Goal: Transaction & Acquisition: Purchase product/service

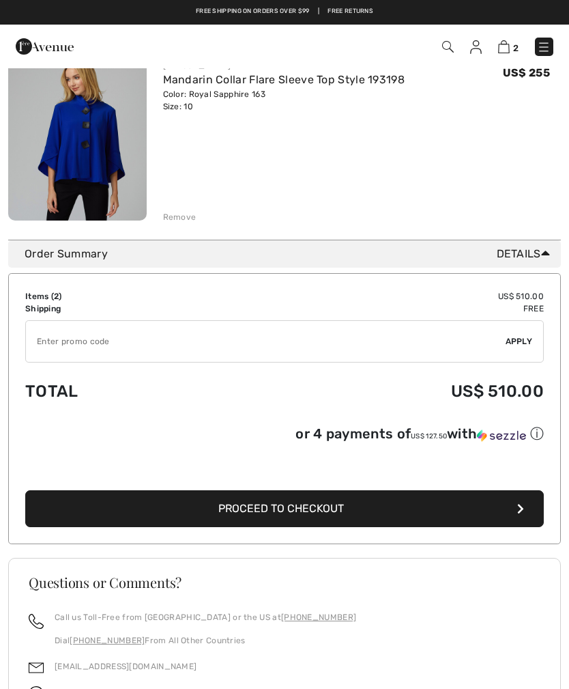
scroll to position [349, 0]
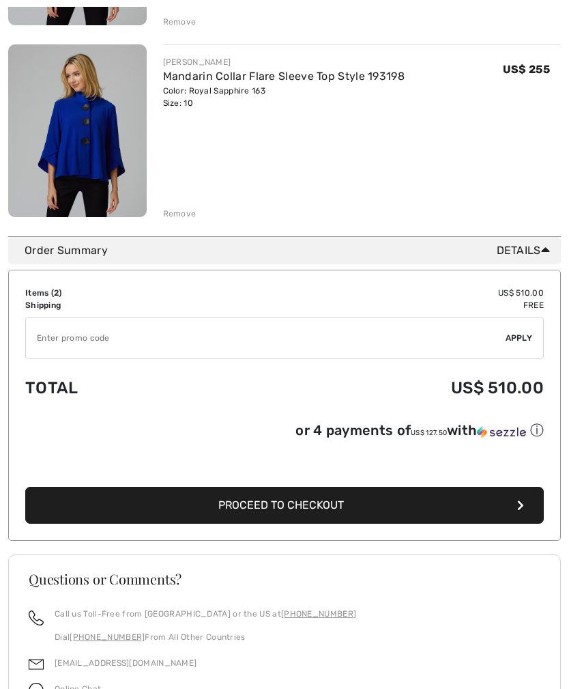
click at [420, 514] on button "Proceed to Checkout" at bounding box center [284, 505] width 519 height 37
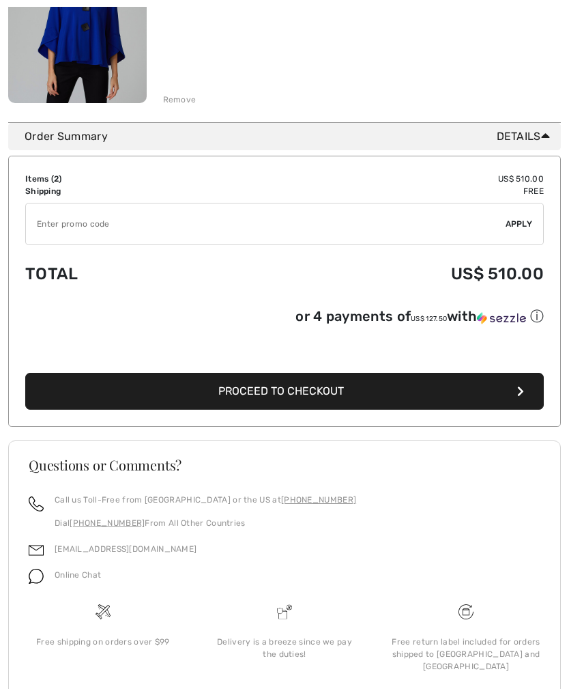
click at [55, 181] on span "2" at bounding box center [56, 179] width 5 height 10
click at [533, 184] on td "US$ 510.00" at bounding box center [379, 179] width 330 height 12
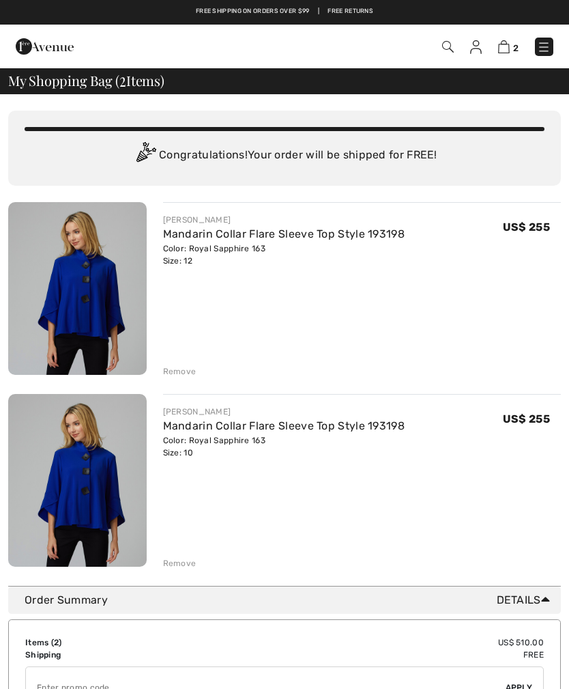
click at [99, 316] on img at bounding box center [77, 288] width 139 height 173
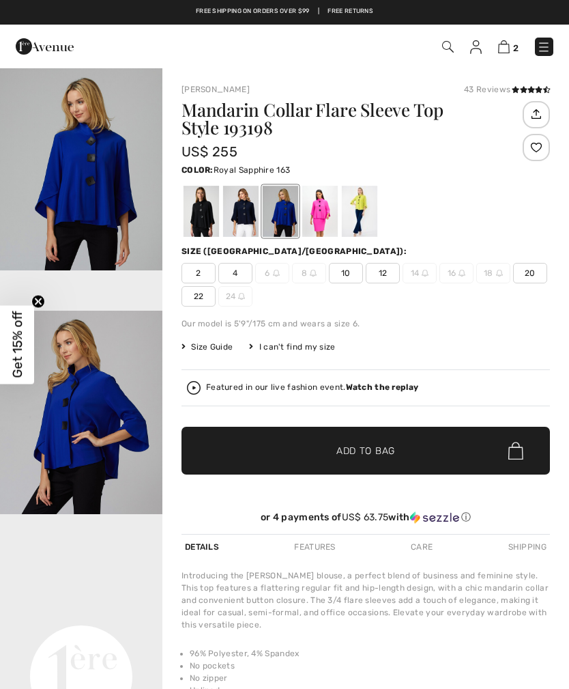
checkbox input "true"
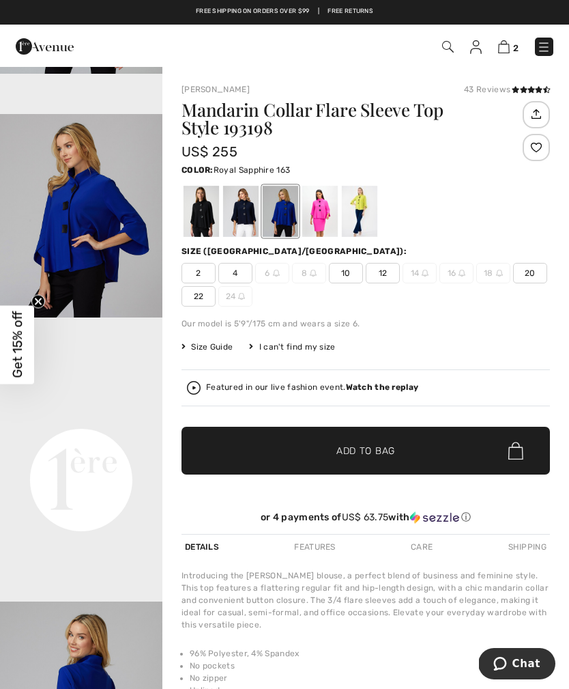
scroll to position [196, 0]
click at [108, 440] on video "Your browser does not support the video tag." at bounding box center [81, 398] width 162 height 81
click at [508, 46] on img at bounding box center [504, 46] width 12 height 13
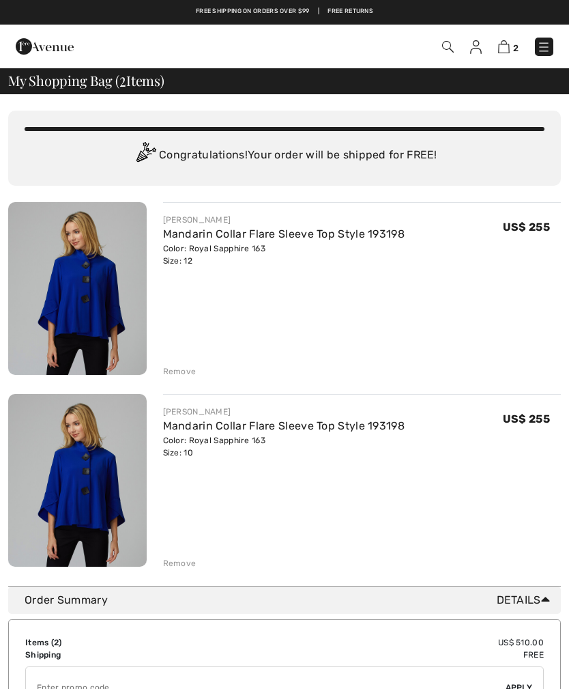
checkbox input "true"
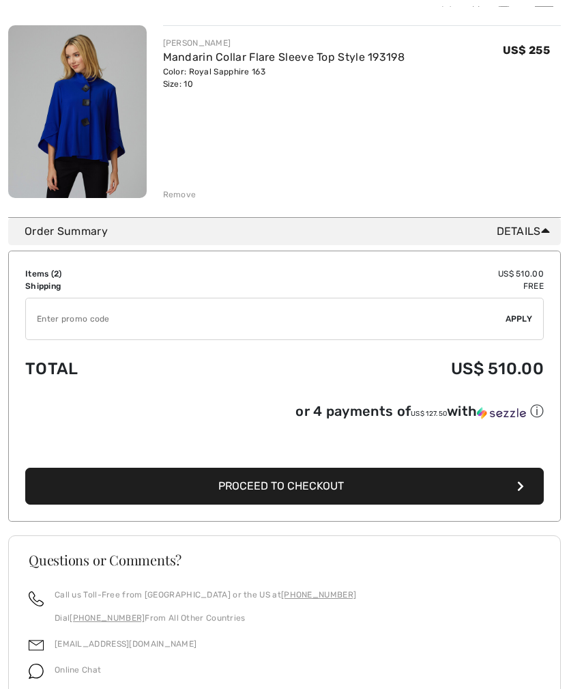
scroll to position [369, 0]
click at [328, 497] on button "Proceed to Checkout" at bounding box center [284, 486] width 519 height 37
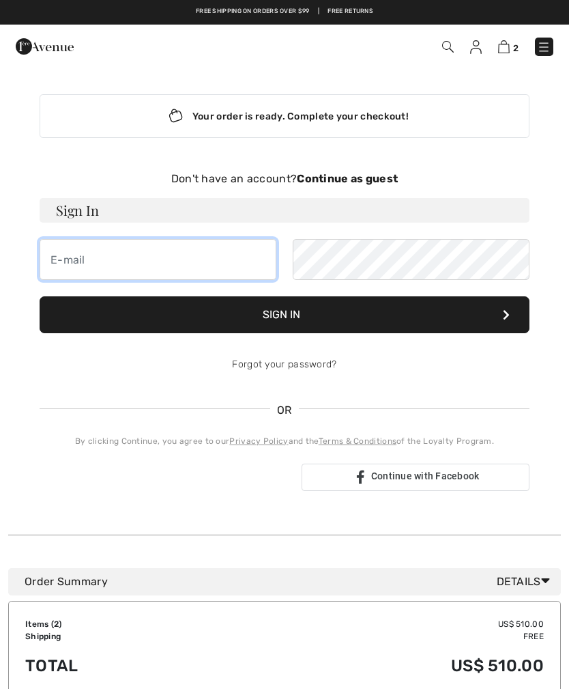
click at [112, 265] on input "email" at bounding box center [158, 259] width 237 height 41
type input "[EMAIL_ADDRESS][DOMAIN_NAME]"
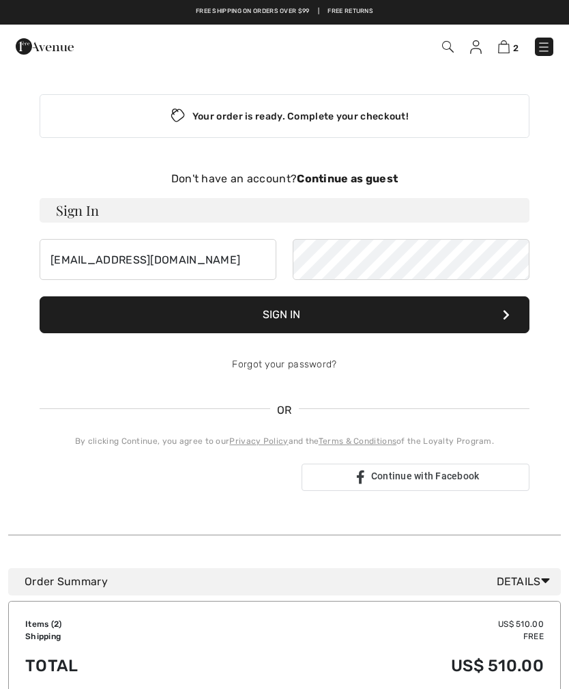
click at [362, 182] on strong "Continue as guest" at bounding box center [347, 178] width 101 height 13
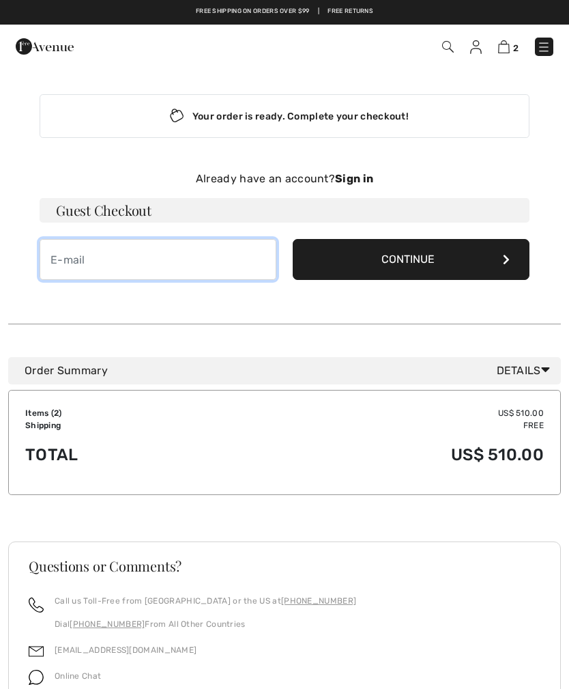
click at [150, 267] on input "email" at bounding box center [158, 259] width 237 height 41
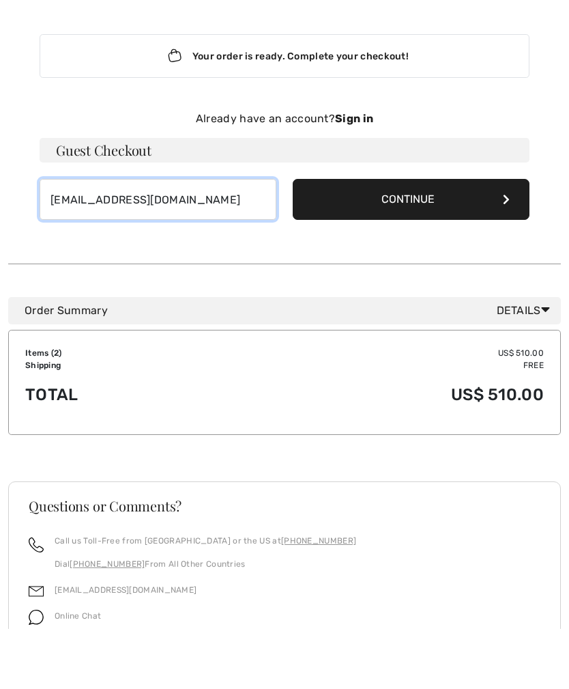
type input "[EMAIL_ADDRESS][DOMAIN_NAME]"
click at [498, 239] on button "Continue" at bounding box center [411, 259] width 237 height 41
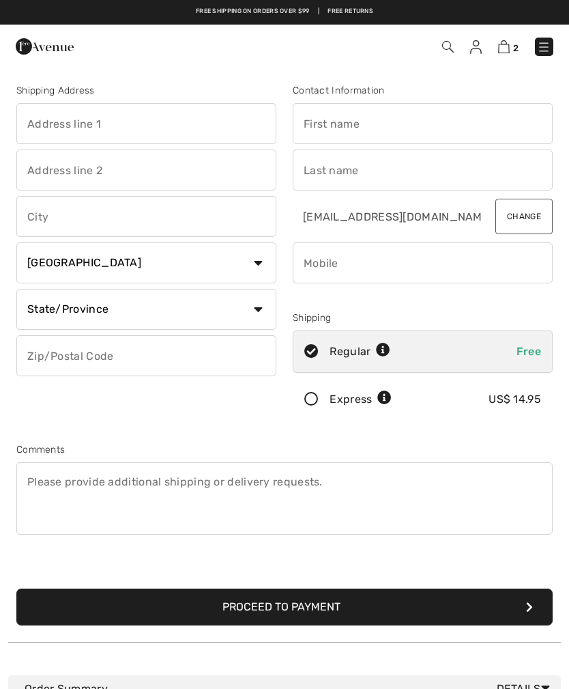
click at [155, 130] on input "text" at bounding box center [146, 123] width 260 height 41
type input "[STREET_ADDRESS]"
click at [112, 218] on input "text" at bounding box center [146, 216] width 260 height 41
click at [265, 259] on select "Country Canada United States Afghanistan Aland Islands Albania Algeria American…" at bounding box center [146, 262] width 260 height 41
type input "Mashpee"
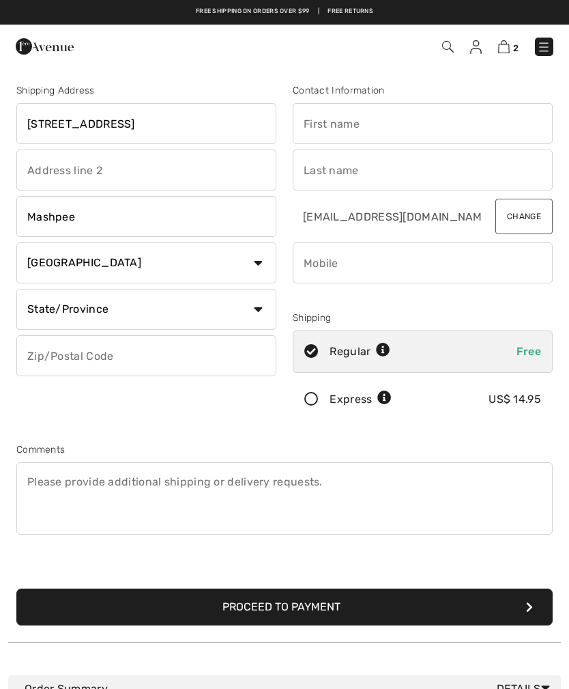
select select "US"
click at [191, 351] on input "text" at bounding box center [146, 355] width 260 height 41
type input "02649"
click at [346, 123] on input "text" at bounding box center [423, 123] width 260 height 41
type input "Sharon"
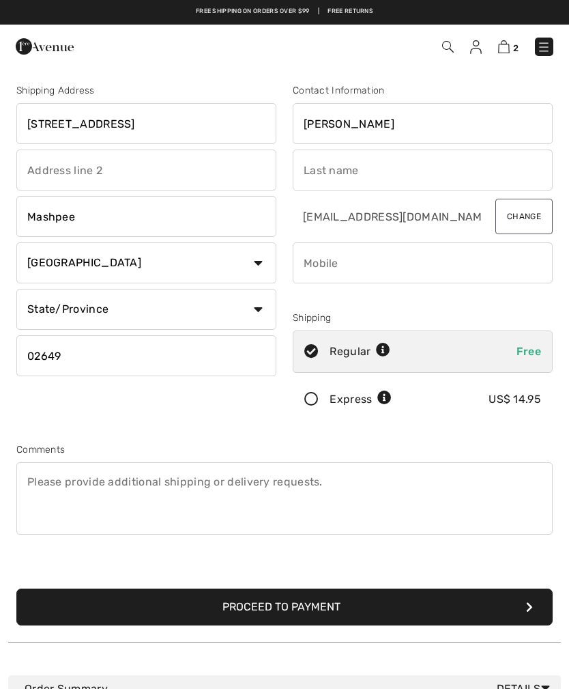
type input "Levine"
click at [361, 272] on input "phone" at bounding box center [423, 262] width 260 height 41
type input "5617897722"
click at [317, 399] on icon at bounding box center [311, 399] width 36 height 14
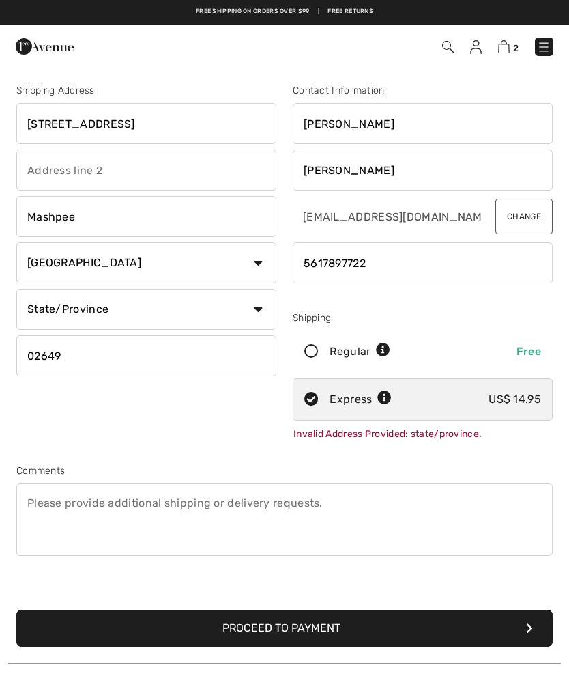
click at [263, 315] on select "State/Province Alabama Alaska American Samoa Arizona Arkansas California Colora…" at bounding box center [146, 309] width 260 height 41
select select "MA"
click at [313, 352] on icon at bounding box center [311, 352] width 36 height 14
radio input "true"
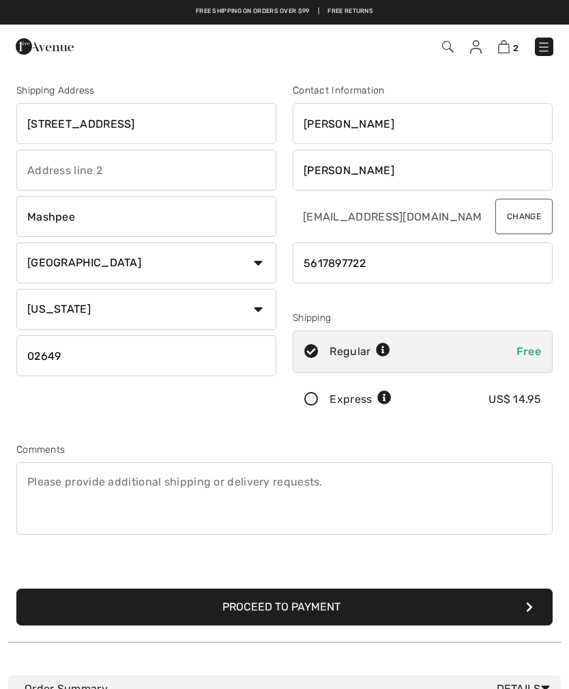
click at [323, 401] on icon at bounding box center [311, 399] width 36 height 14
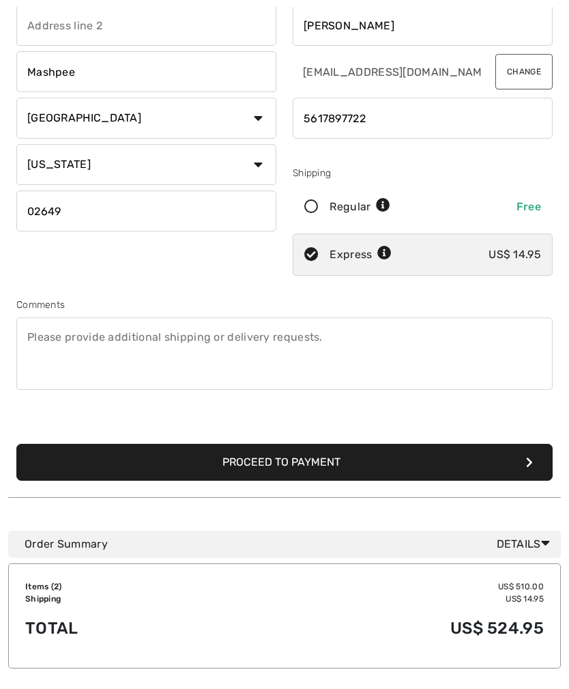
scroll to position [145, 0]
click at [341, 470] on button "Proceed to Payment" at bounding box center [284, 462] width 536 height 37
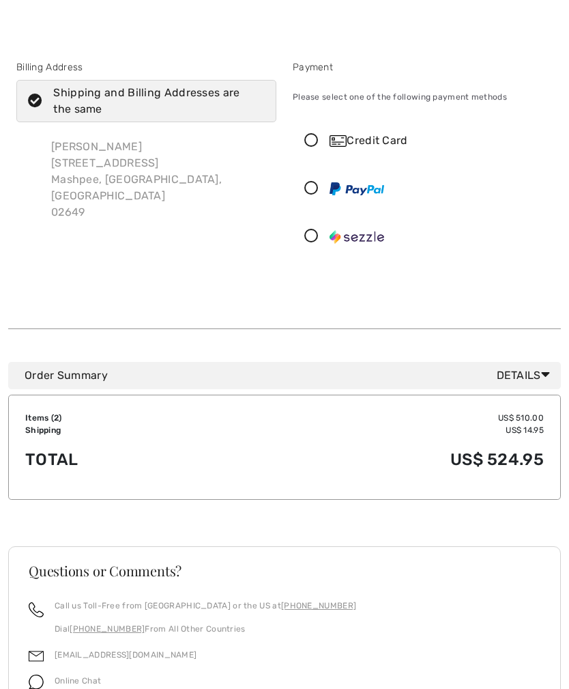
scroll to position [24, 0]
click at [315, 189] on icon at bounding box center [311, 188] width 36 height 14
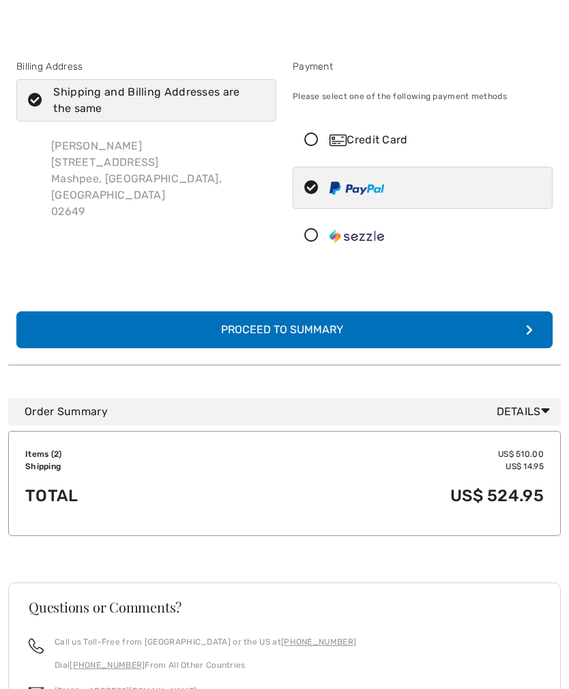
click at [334, 332] on div "Proceed to Summary" at bounding box center [284, 329] width 149 height 16
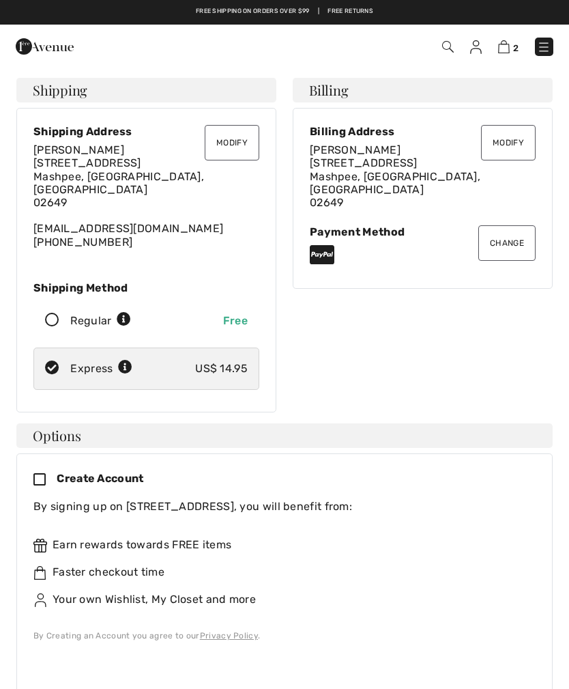
click at [516, 141] on button "Modify" at bounding box center [508, 142] width 55 height 35
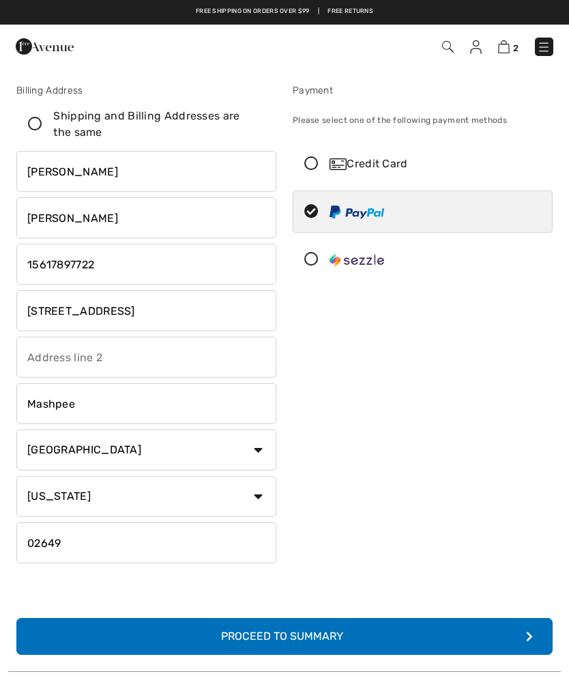
click at [135, 313] on input "[STREET_ADDRESS]" at bounding box center [146, 310] width 260 height 41
type input "4"
type input "172"
type input "[STREET_ADDRESS]"
select select "0"
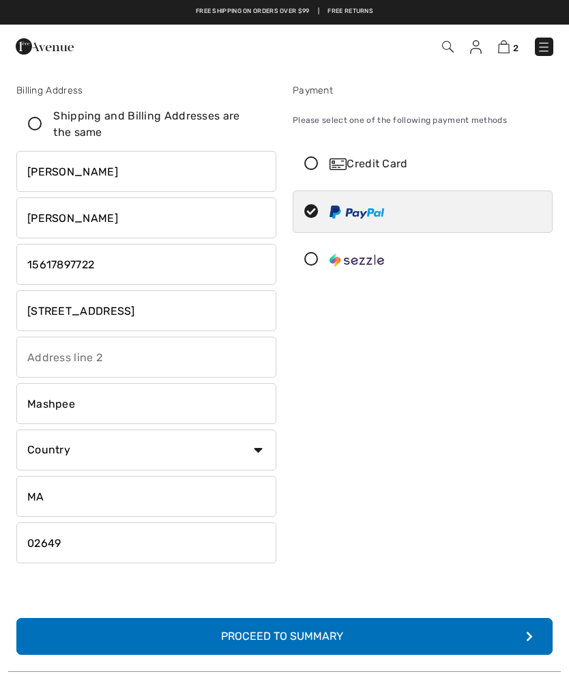
type input "FL"
click at [109, 404] on input "Mashpee" at bounding box center [146, 403] width 260 height 41
type input "M"
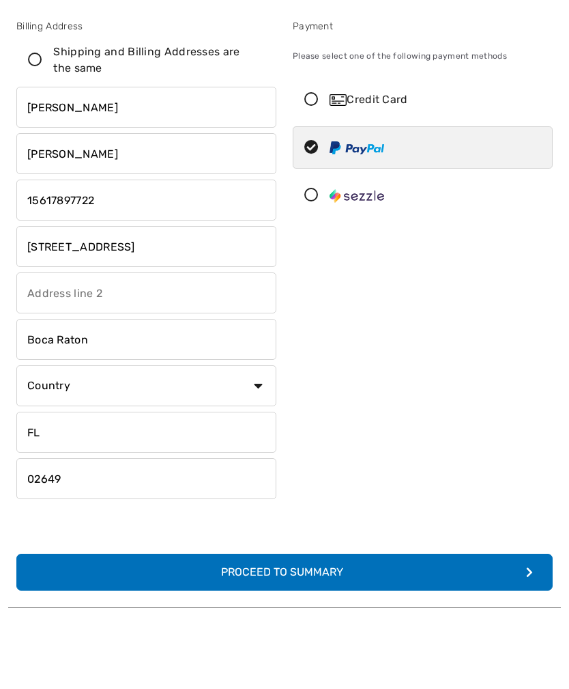
type input "Boca Raton"
click at [267, 429] on select "Country Canada United States Afghanistan Aland Islands Albania Algeria American…" at bounding box center [146, 449] width 260 height 41
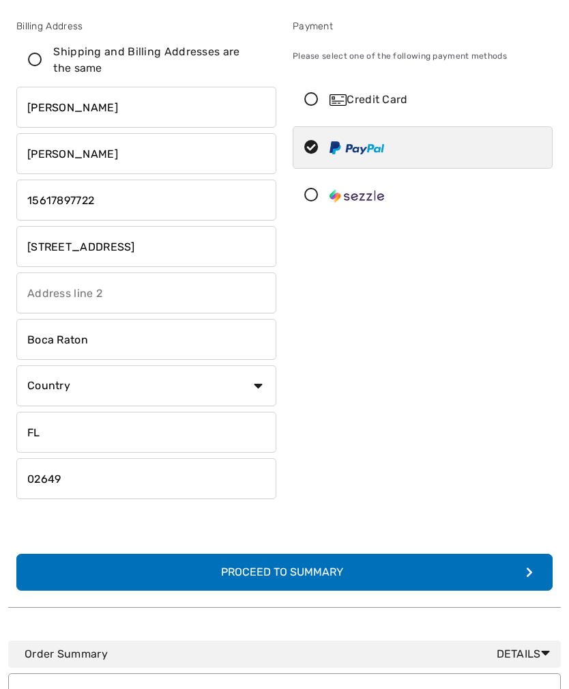
select select "US"
click at [107, 483] on input "02649" at bounding box center [146, 478] width 260 height 41
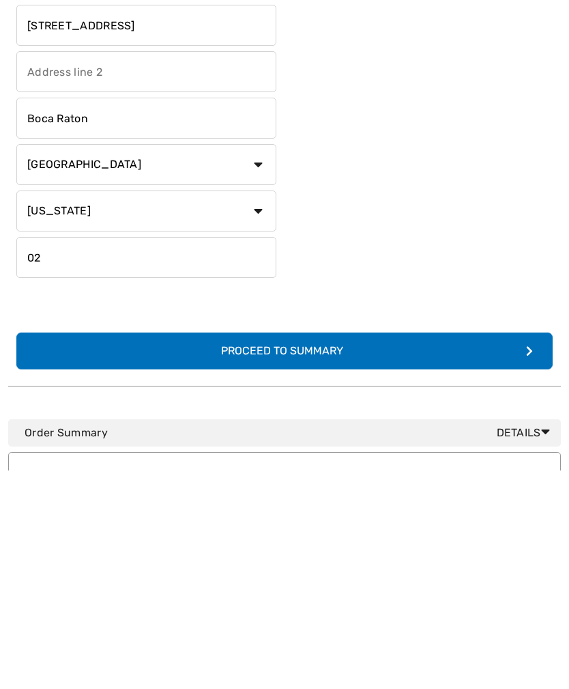
type input "0"
type input "33496"
click at [315, 561] on div "Proceed to Summary" at bounding box center [284, 569] width 149 height 16
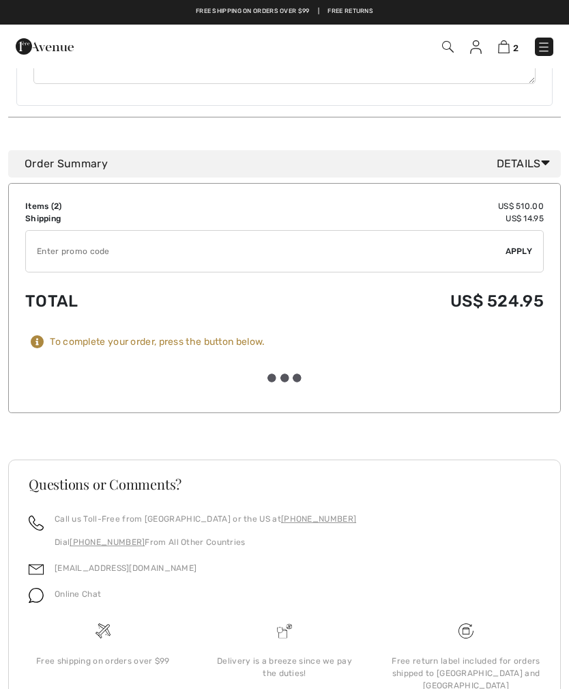
scroll to position [1040, 0]
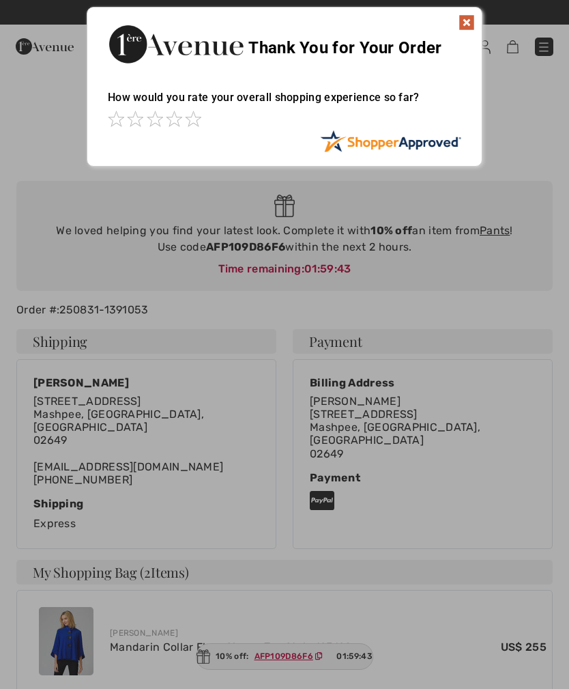
click at [468, 20] on img at bounding box center [467, 22] width 16 height 16
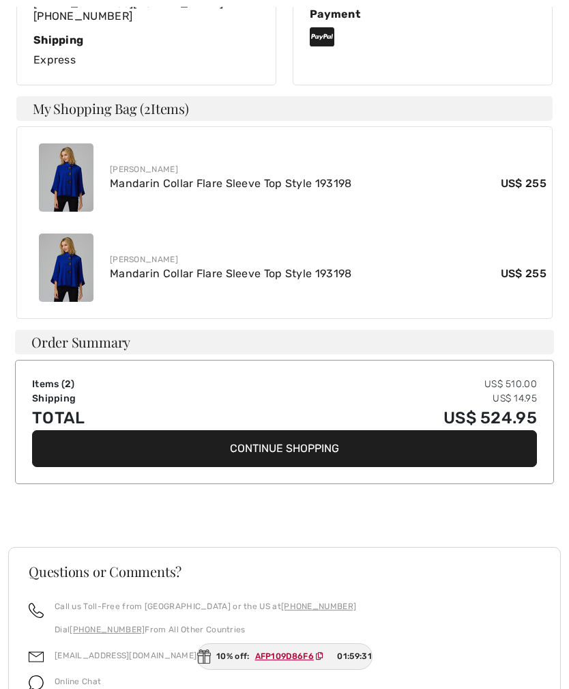
scroll to position [507, 0]
